Goal: Task Accomplishment & Management: Manage account settings

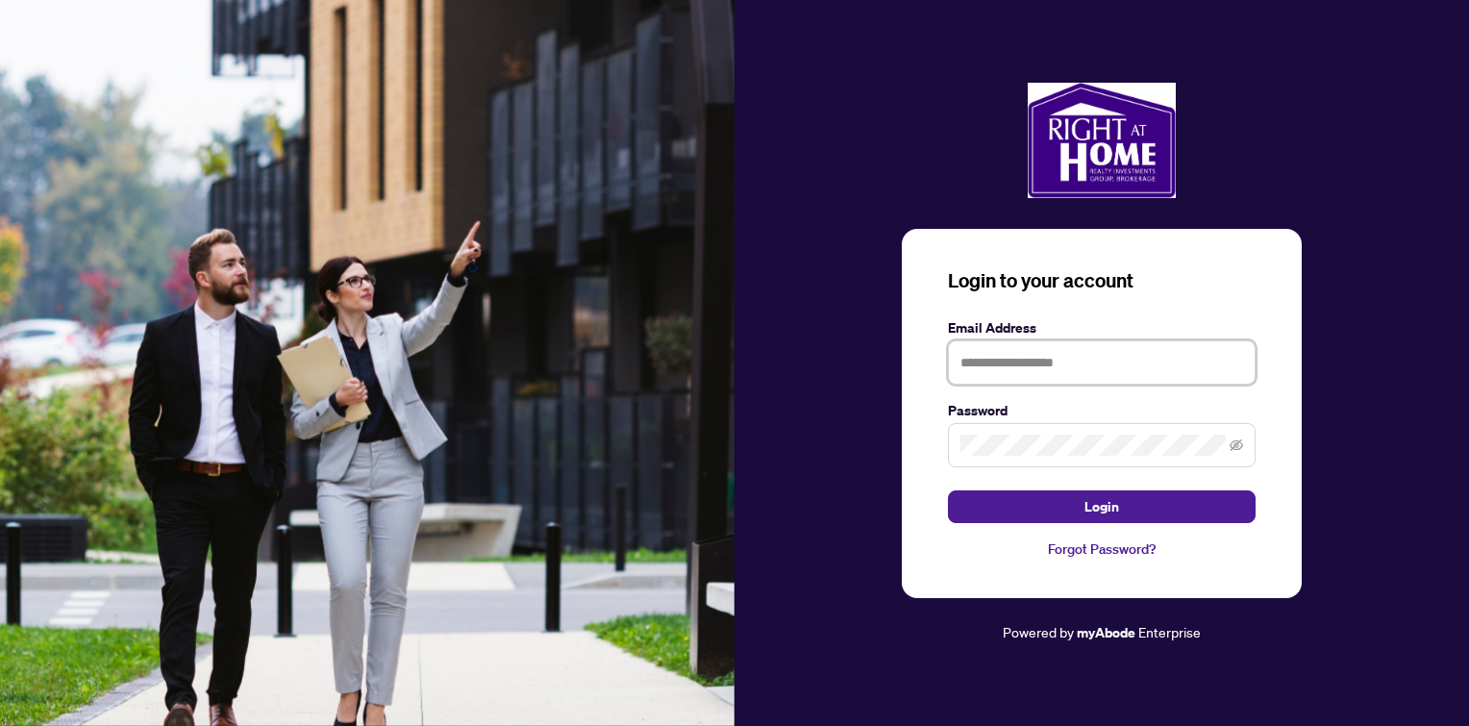
type input "**********"
click at [1073, 510] on button "Login" at bounding box center [1102, 506] width 308 height 33
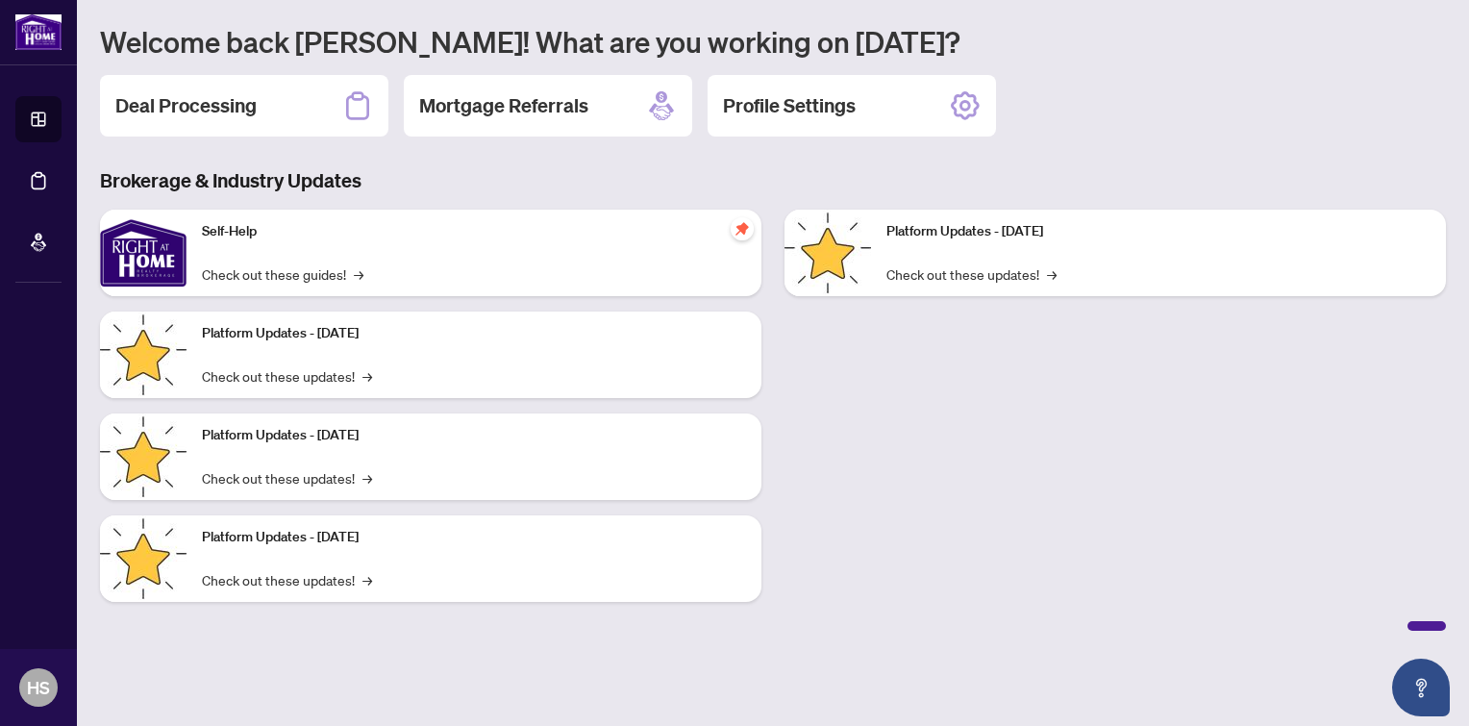
click at [224, 108] on h2 "Deal Processing" at bounding box center [185, 105] width 141 height 27
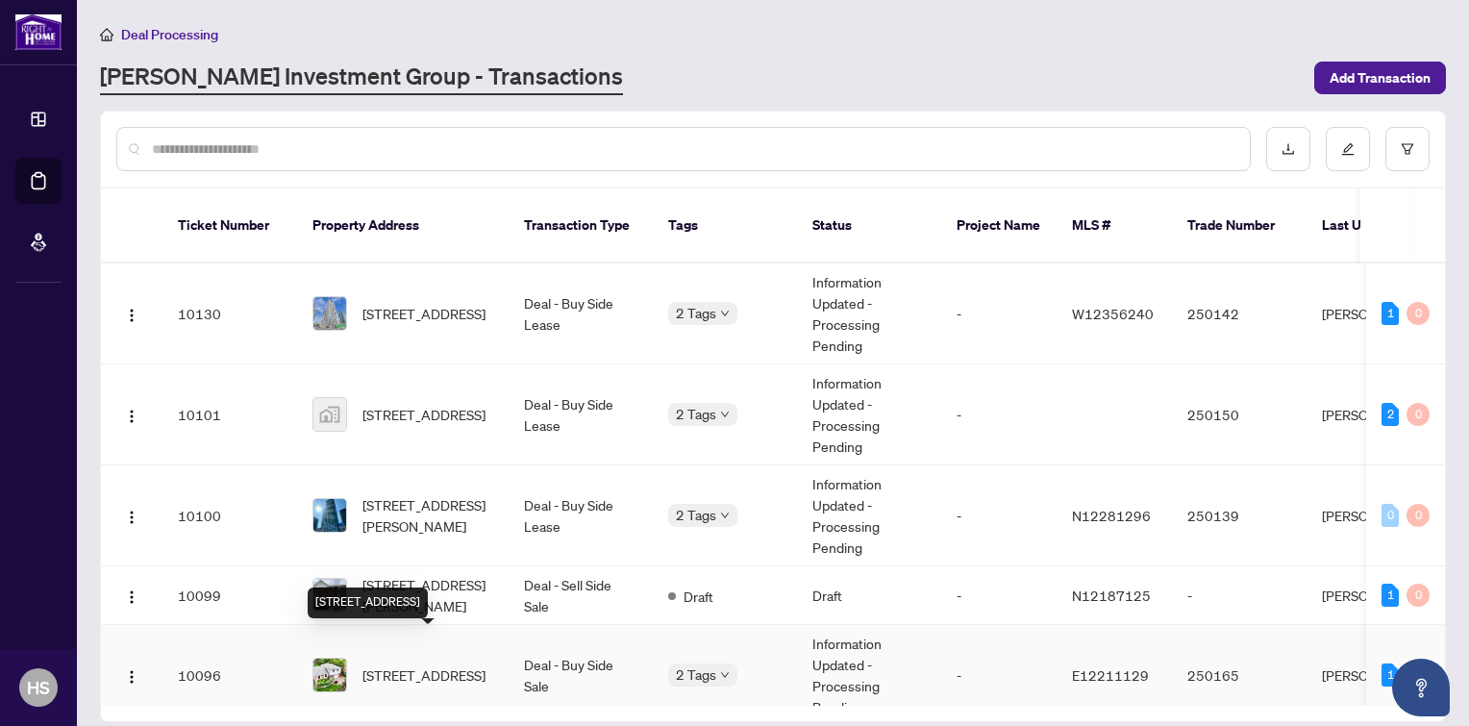
click at [435, 664] on span "[STREET_ADDRESS]" at bounding box center [423, 674] width 123 height 21
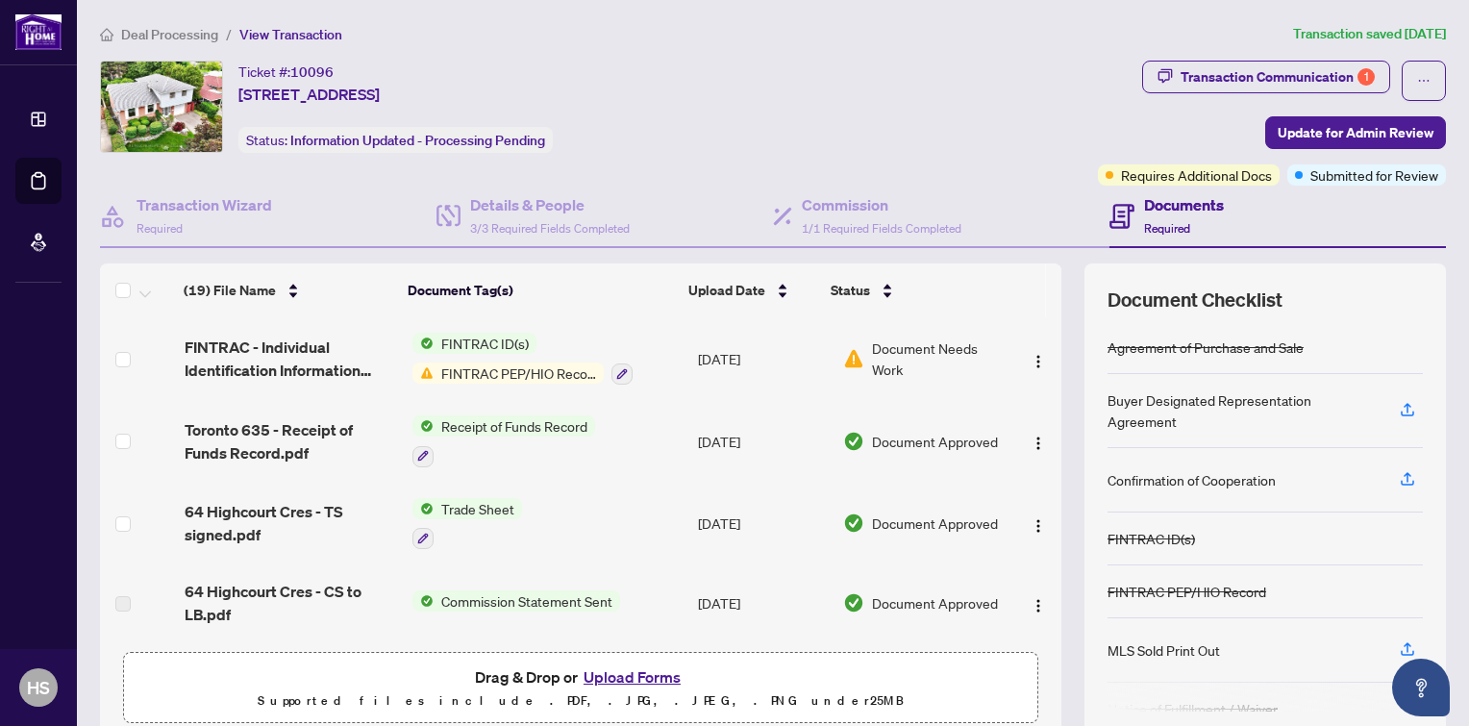
click at [629, 668] on button "Upload Forms" at bounding box center [632, 676] width 109 height 25
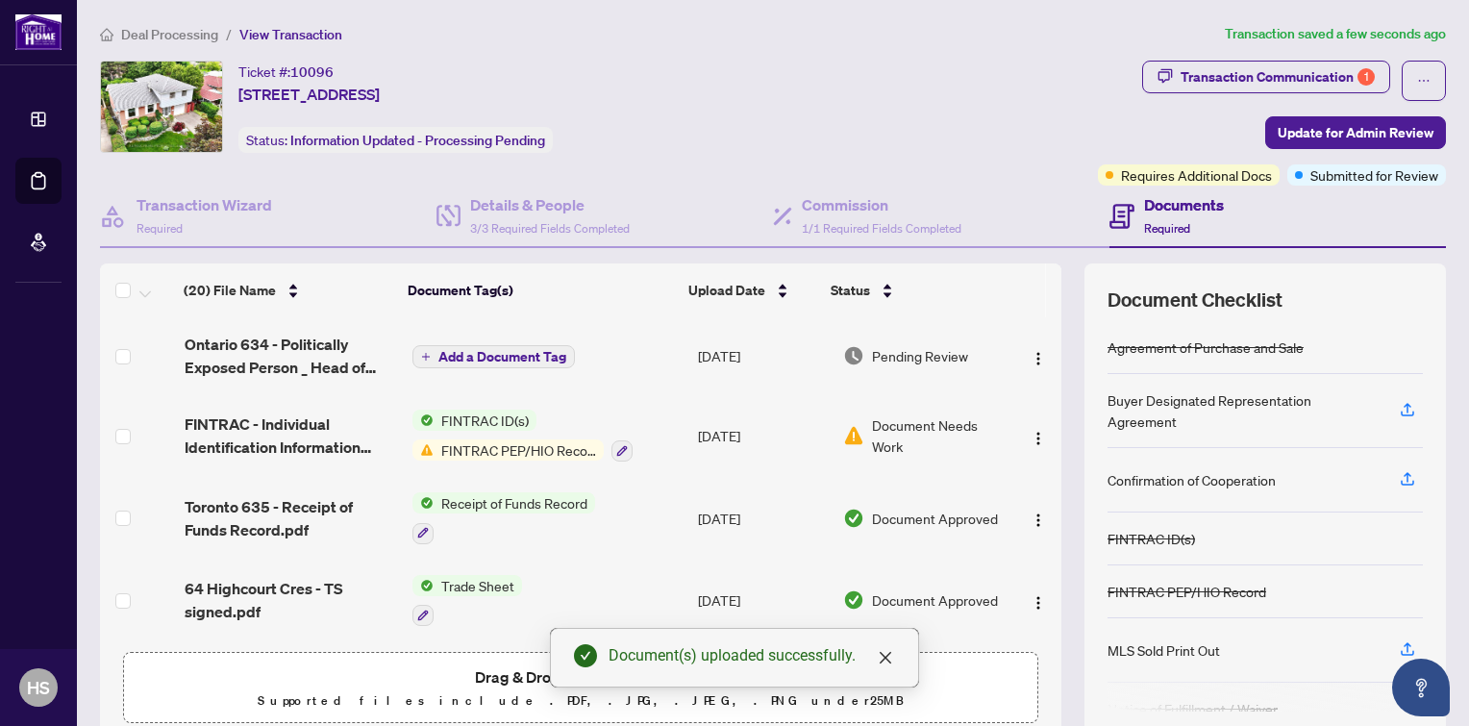
click at [1368, 132] on span "Update for Admin Review" at bounding box center [1356, 132] width 156 height 31
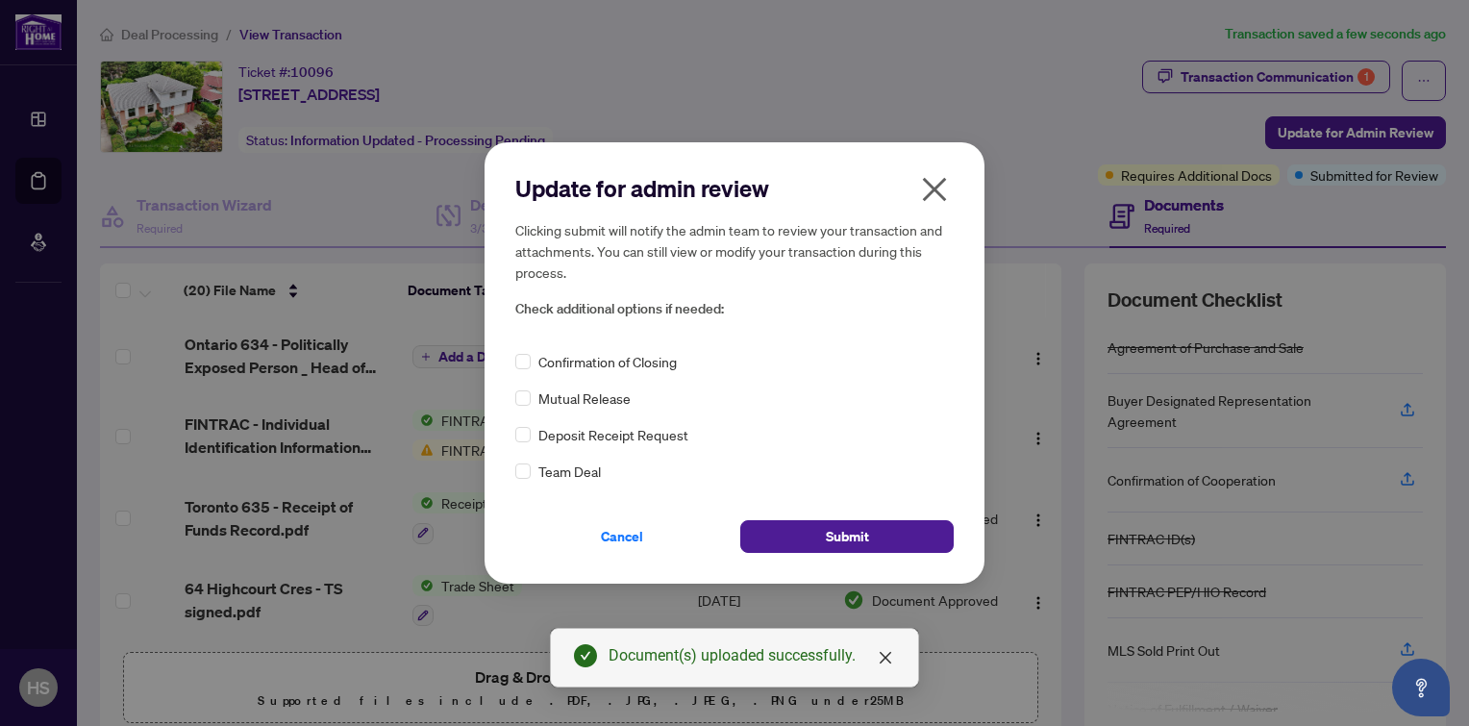
click at [893, 539] on button "Submit" at bounding box center [846, 536] width 213 height 33
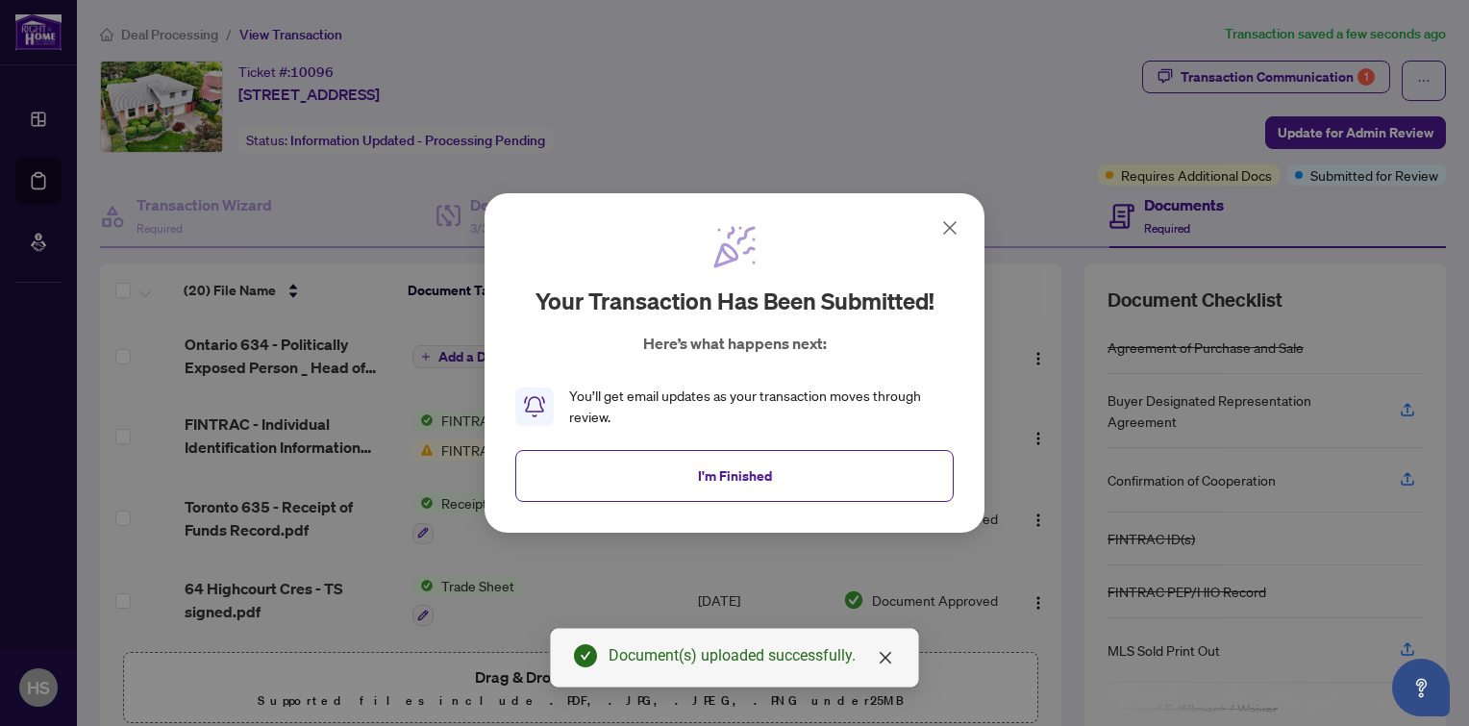
click at [766, 462] on span "I'm Finished" at bounding box center [735, 475] width 74 height 31
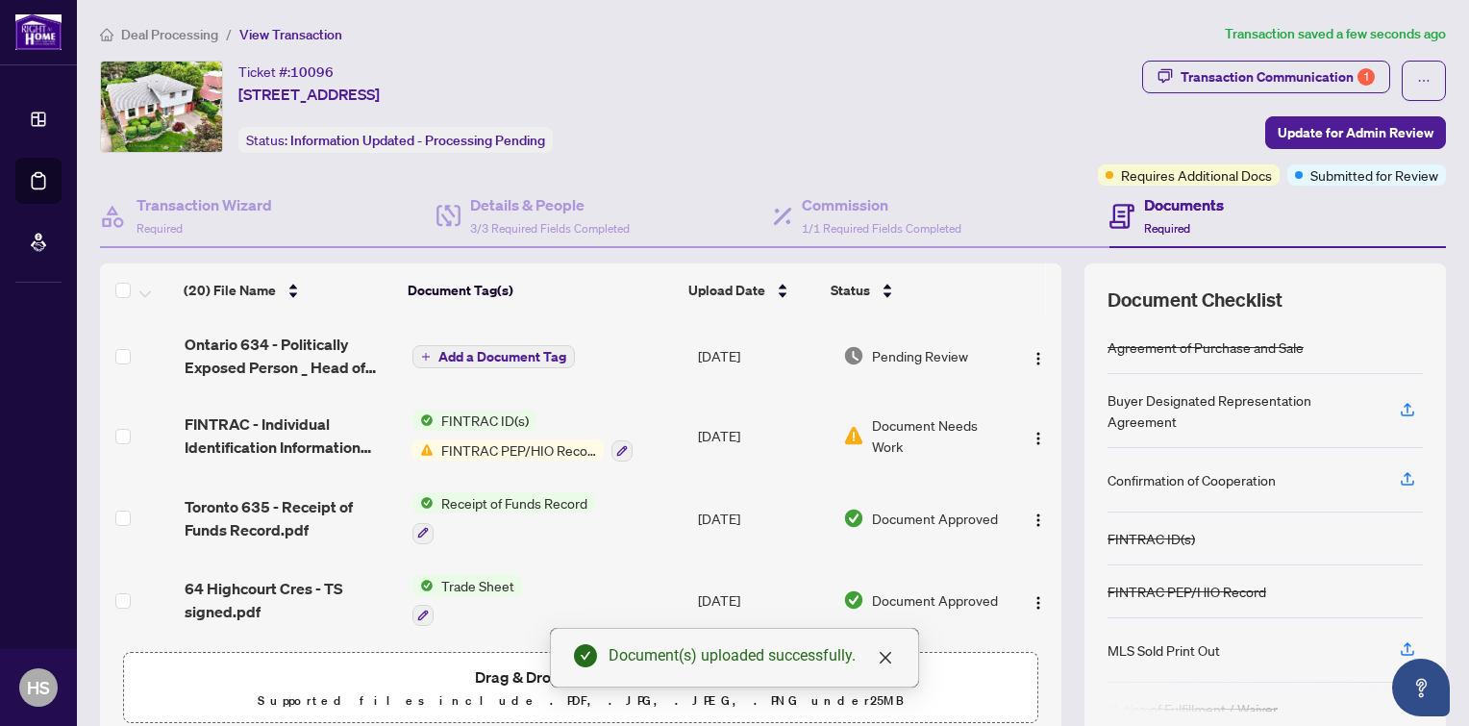
click at [1307, 73] on div "Transaction Communication 1" at bounding box center [1277, 77] width 194 height 31
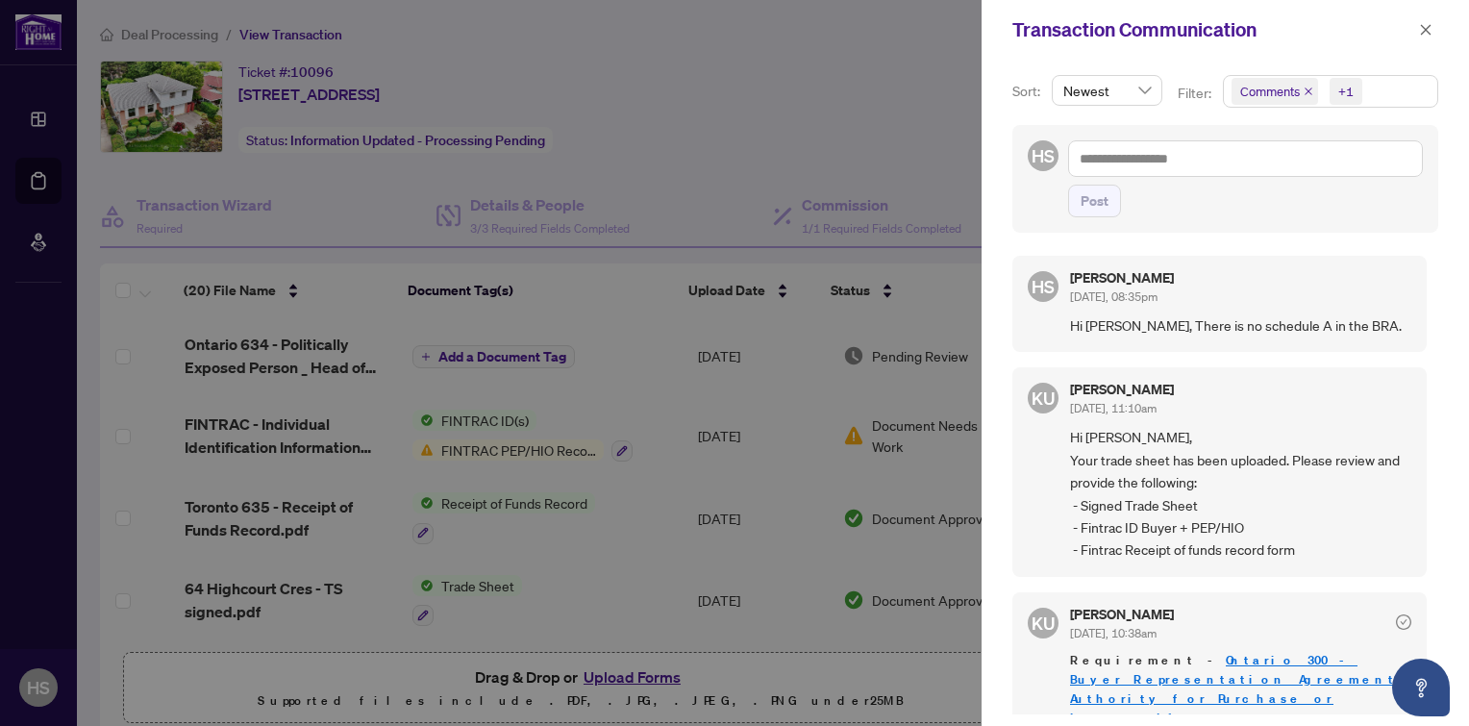
drag, startPoint x: 1427, startPoint y: 274, endPoint x: 1415, endPoint y: 403, distance: 129.3
click at [1415, 403] on div "HS [PERSON_NAME] [DATE], 08:35pm Hi [PERSON_NAME], There is no schedule A in th…" at bounding box center [1225, 479] width 426 height 470
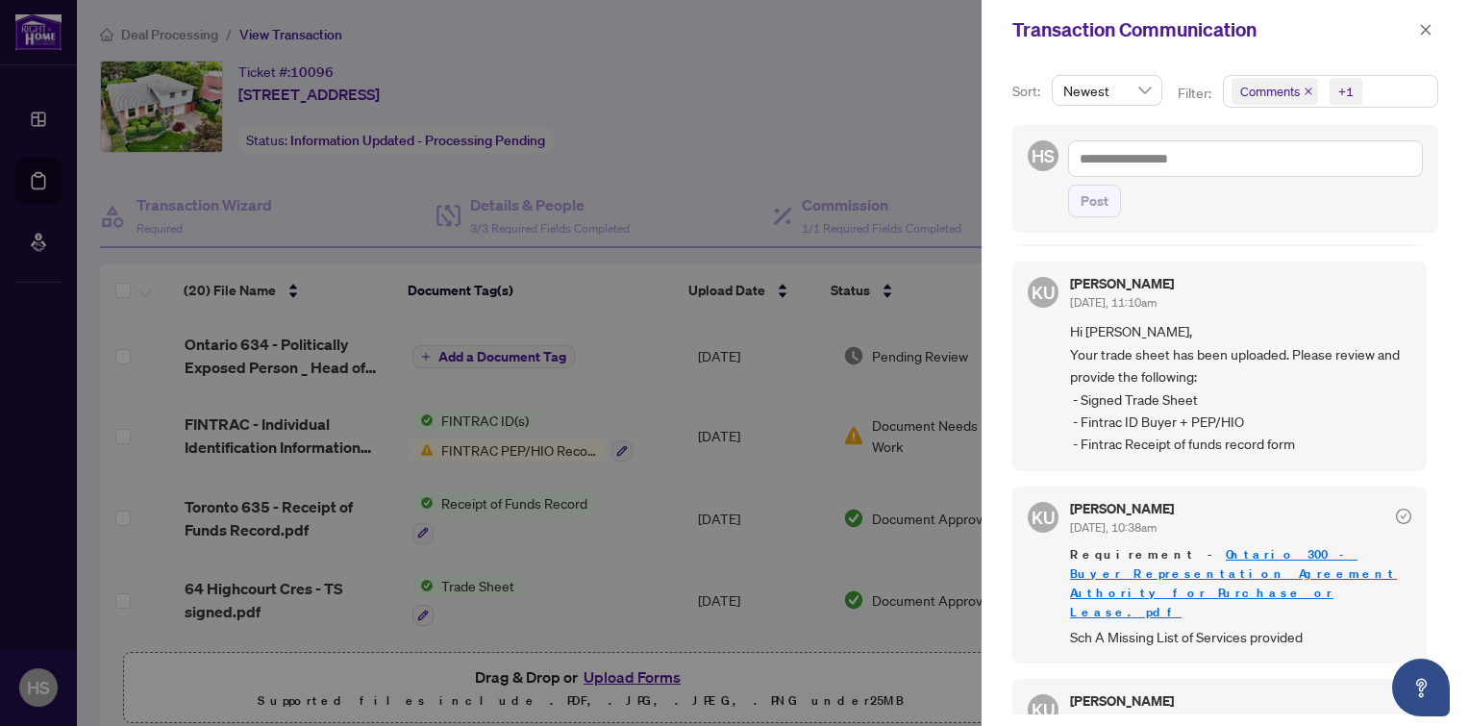
scroll to position [191, 0]
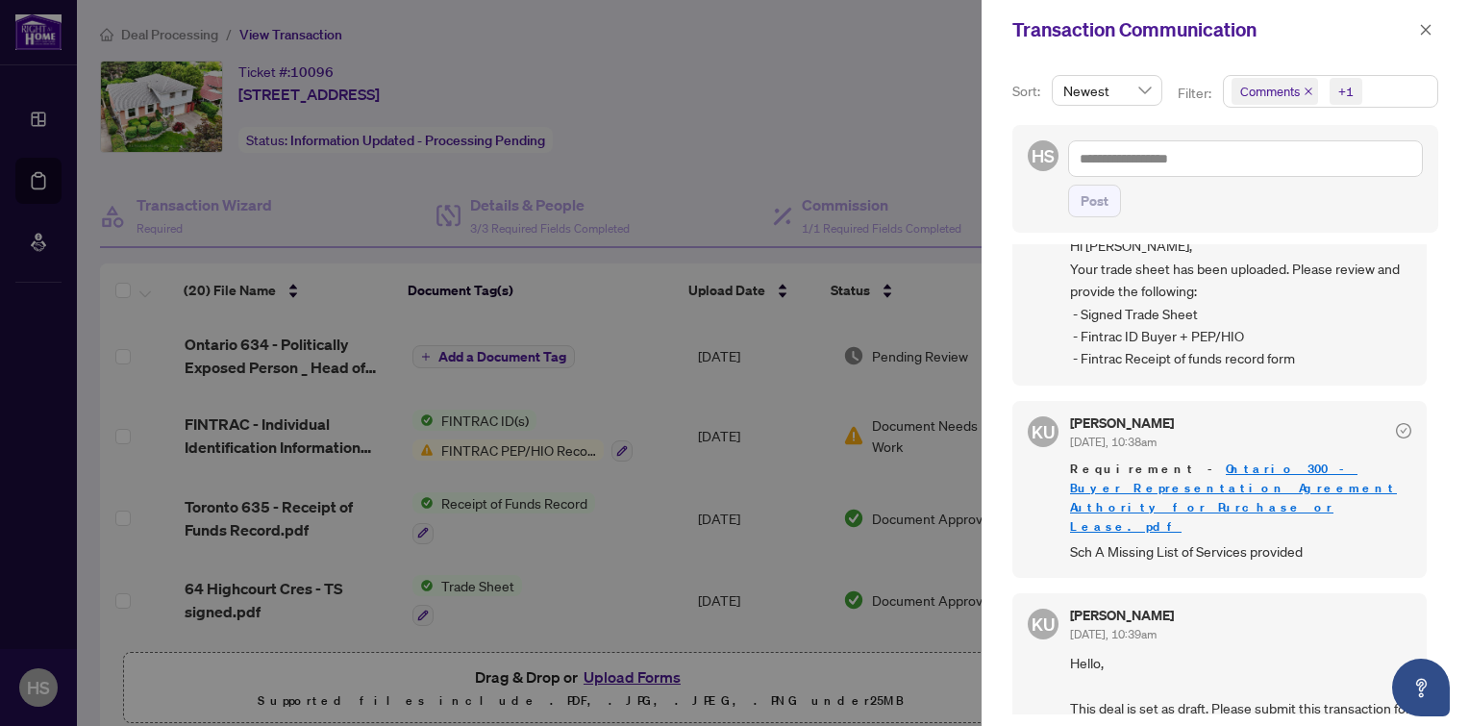
click at [1427, 27] on icon "close" at bounding box center [1425, 29] width 13 height 13
